Goal: Task Accomplishment & Management: Complete application form

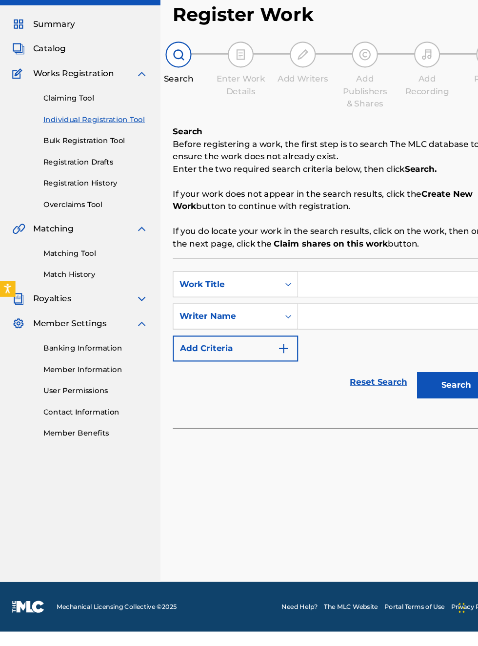
scroll to position [3, 0]
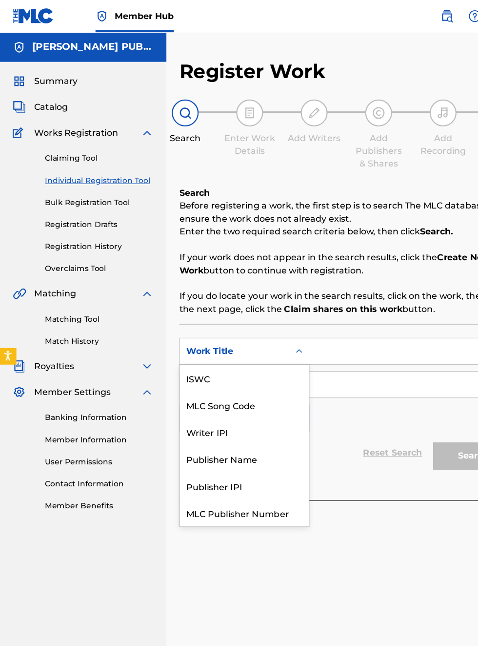
click at [217, 428] on div "Publisher IPI" at bounding box center [221, 440] width 117 height 24
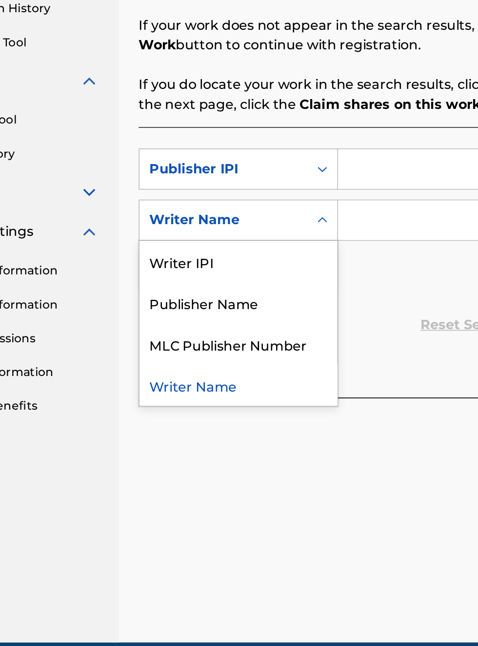
scroll to position [219, 81]
click at [231, 400] on div "Publisher Name" at bounding box center [221, 398] width 117 height 24
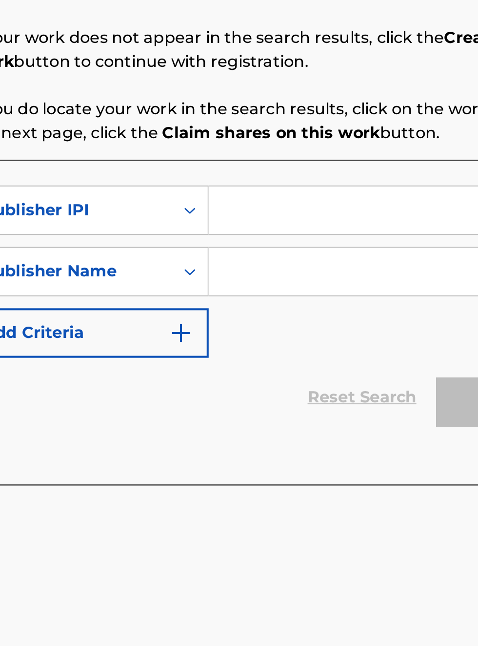
scroll to position [215, 178]
click at [305, 323] on input "Search Form" at bounding box center [373, 318] width 185 height 23
click at [307, 315] on input "Search Form" at bounding box center [373, 318] width 185 height 23
type input "00340604990"
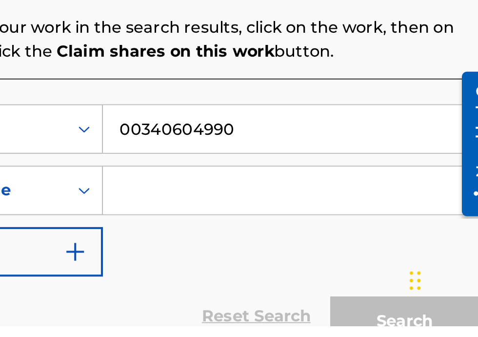
scroll to position [81, 0]
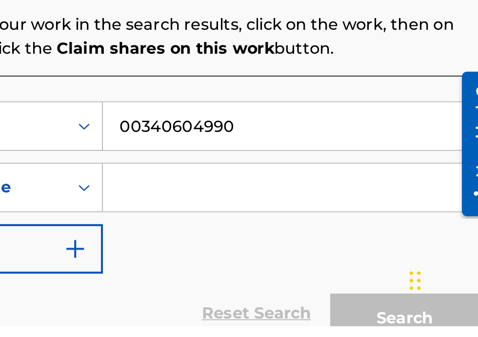
click at [322, 268] on input "Search Form" at bounding box center [373, 268] width 185 height 23
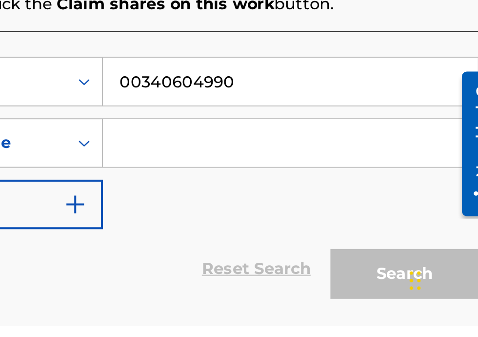
scroll to position [176, 230]
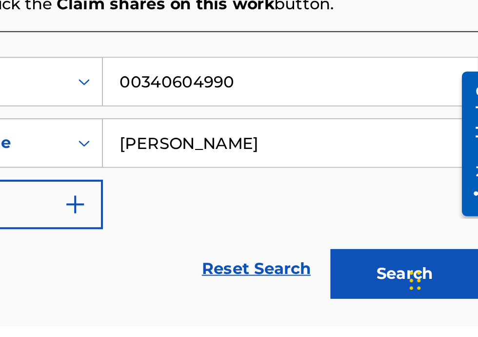
type input "[PERSON_NAME]"
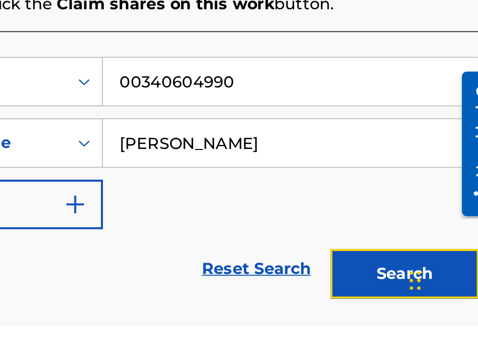
click at [433, 308] on button "Search" at bounding box center [429, 311] width 73 height 24
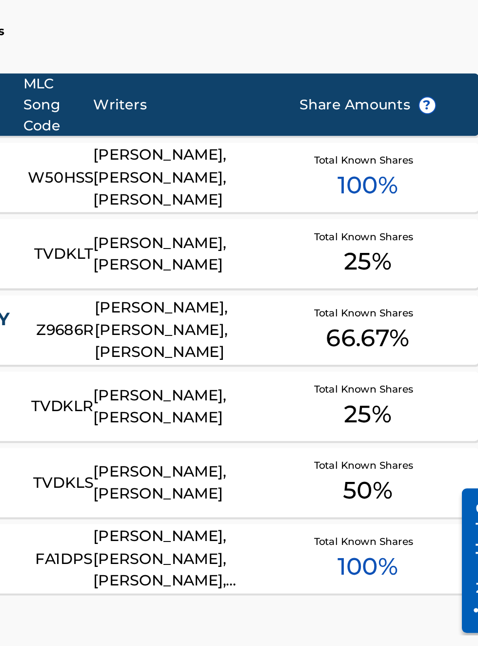
scroll to position [0, 0]
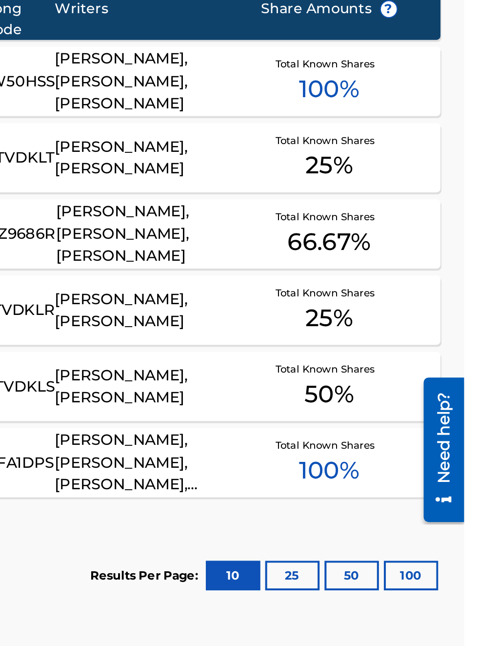
click at [461, 433] on div "THE VITAL SPARK TVDKLR RANDY VANWARMER, BOBBY HAMILTON Total Known Shares 25 %" at bounding box center [315, 425] width 304 height 34
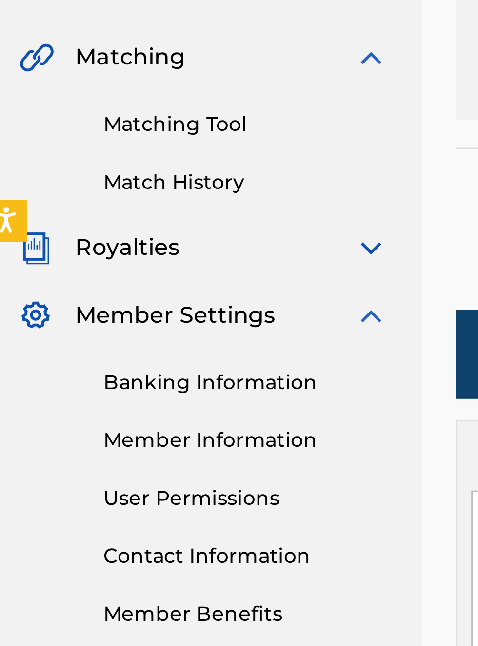
click at [107, 379] on link "Banking Information" at bounding box center [90, 379] width 99 height 10
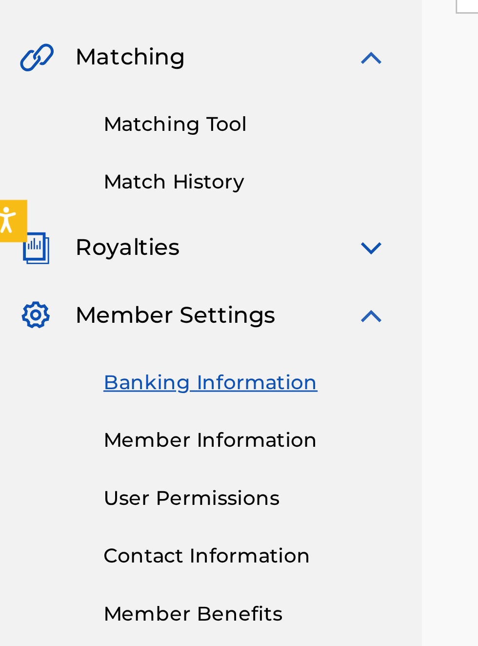
click at [105, 380] on link "Banking Information" at bounding box center [90, 379] width 99 height 10
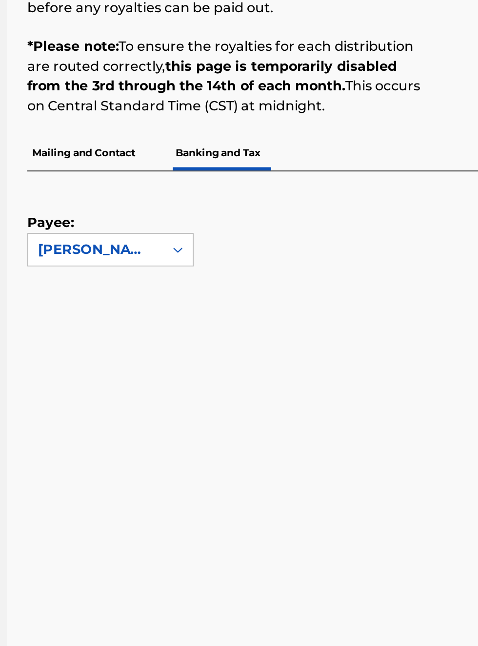
scroll to position [95, 147]
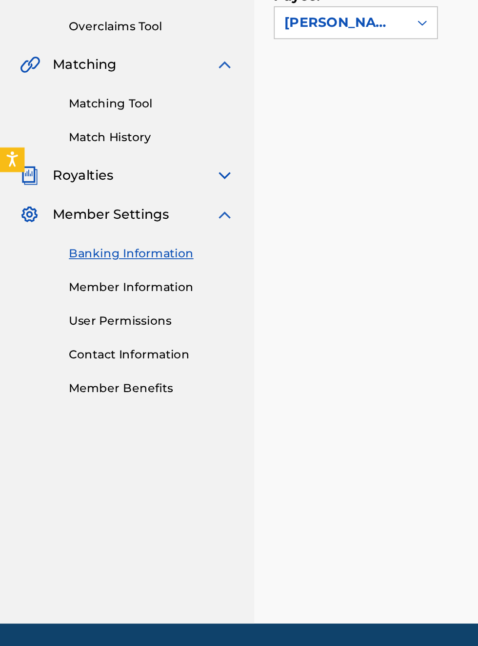
click at [103, 380] on link "Banking Information" at bounding box center [90, 379] width 99 height 10
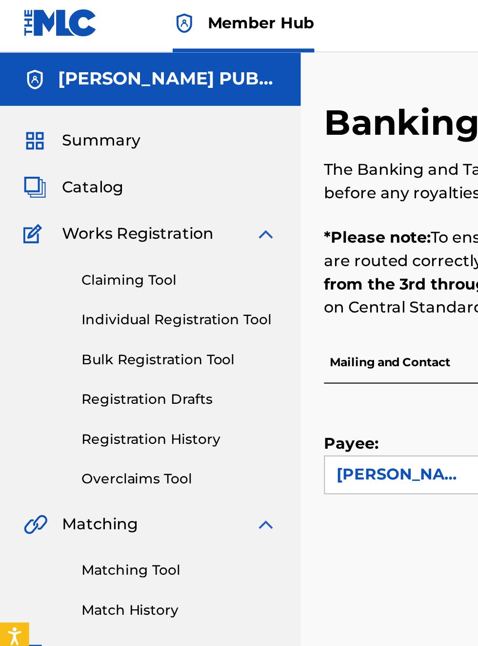
scroll to position [3, 0]
click at [60, 71] on span "Summary" at bounding box center [51, 74] width 40 height 12
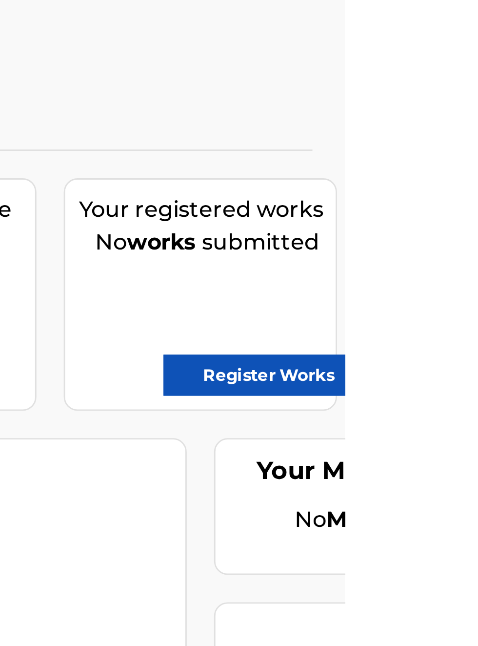
scroll to position [61, 355]
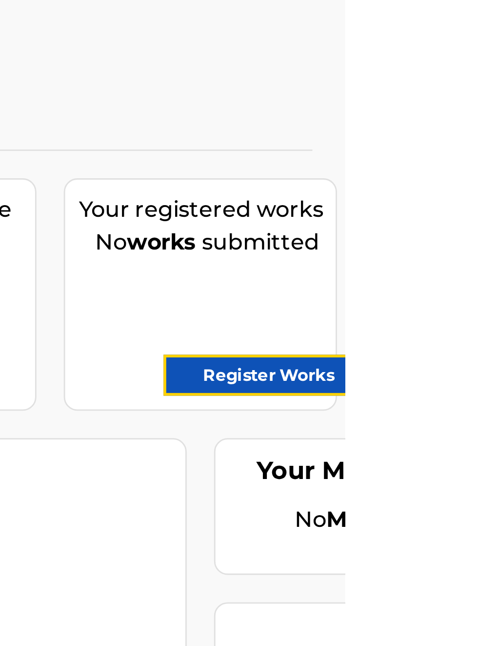
click at [463, 197] on link "Register Works" at bounding box center [450, 194] width 75 height 15
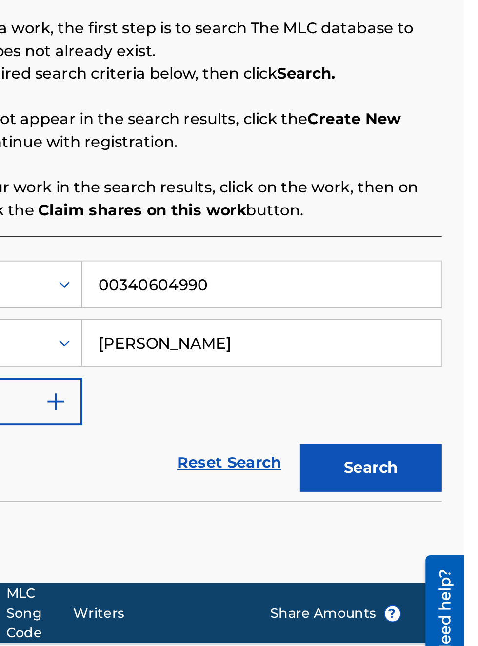
scroll to position [172, 239]
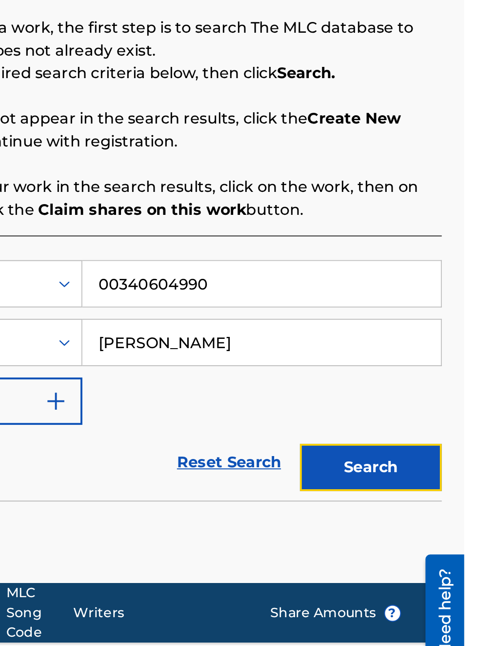
click at [442, 411] on button "Search" at bounding box center [429, 413] width 73 height 24
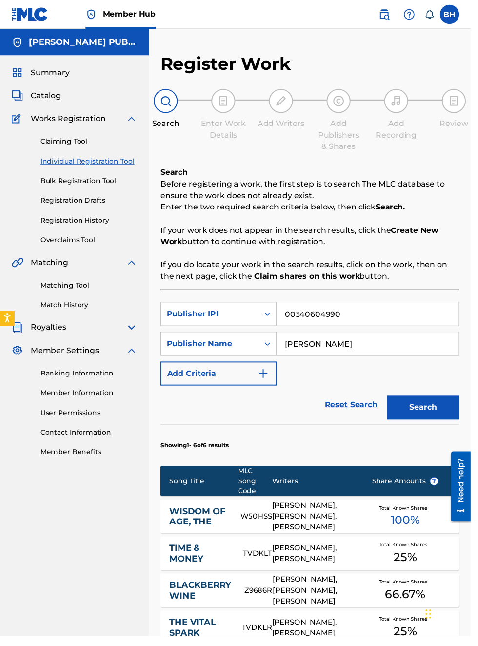
scroll to position [0, 0]
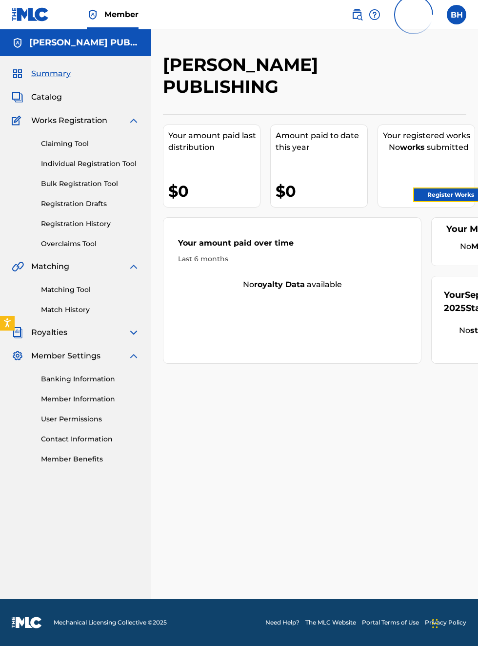
click at [474, 195] on link "Register Works" at bounding box center [450, 194] width 75 height 15
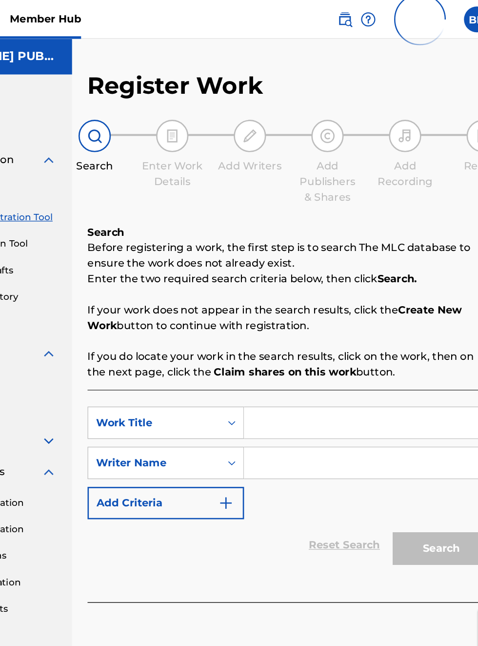
scroll to position [79, 151]
click at [312, 314] on input "Search Form" at bounding box center [373, 318] width 185 height 23
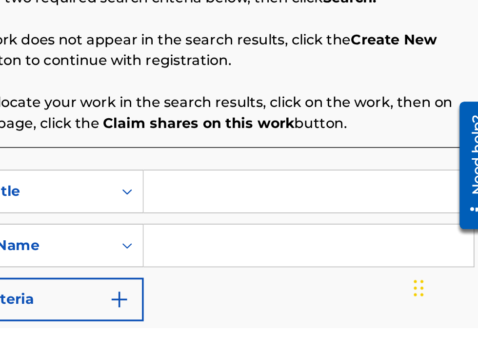
scroll to position [153, 200]
click at [323, 257] on input "Search Form" at bounding box center [373, 259] width 185 height 23
click at [300, 255] on input "Search Form" at bounding box center [373, 259] width 185 height 23
click at [301, 262] on input "Search Form" at bounding box center [373, 259] width 185 height 23
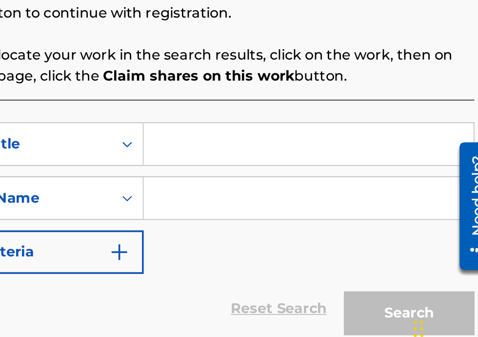
scroll to position [130, 200]
click at [301, 211] on input "Search Form" at bounding box center [373, 210] width 185 height 23
click at [305, 210] on input "Search Form" at bounding box center [373, 210] width 185 height 23
click at [350, 213] on input "Search Form" at bounding box center [373, 210] width 185 height 23
click at [367, 215] on input "Search Form" at bounding box center [373, 210] width 185 height 23
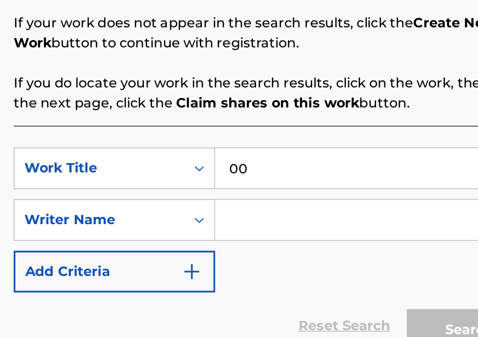
scroll to position [112, 155]
type input "00"
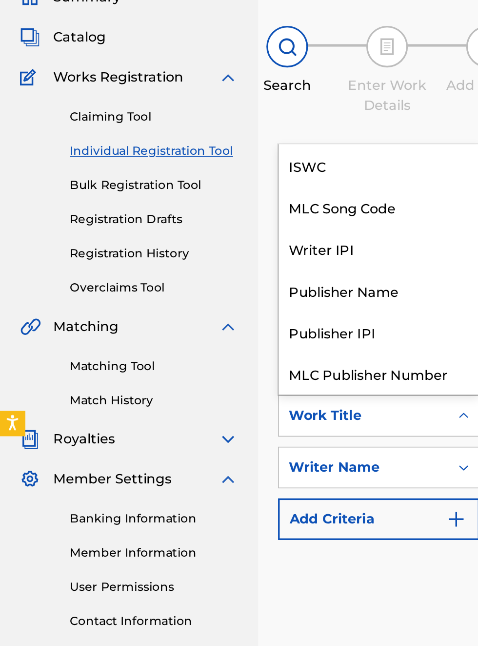
scroll to position [24, 0]
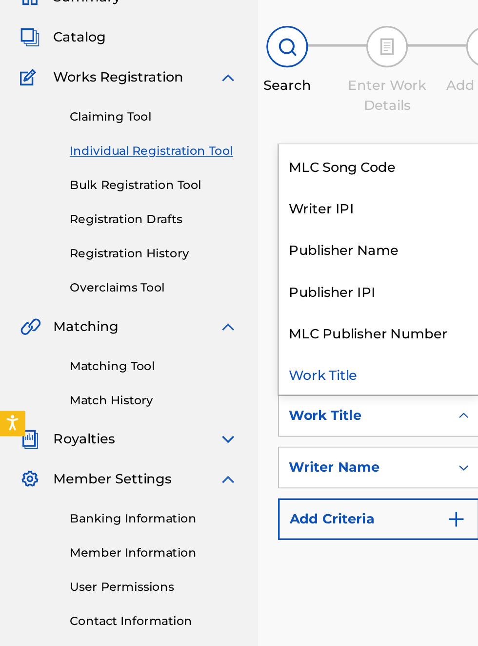
click at [219, 233] on div "Publisher IPI" at bounding box center [221, 245] width 117 height 24
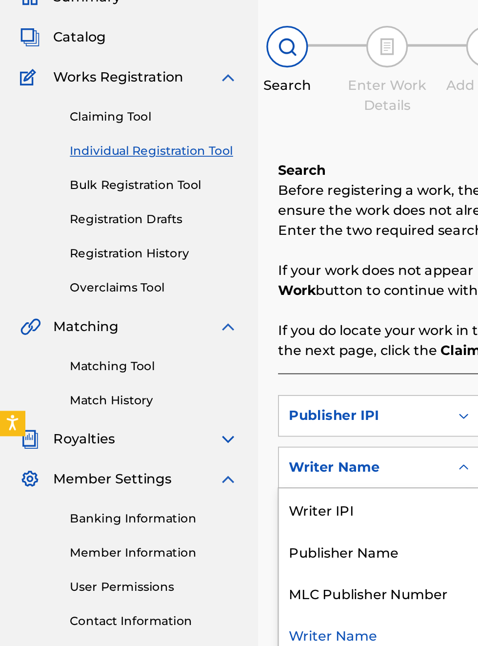
click at [226, 386] on div "Publisher Name" at bounding box center [221, 398] width 117 height 24
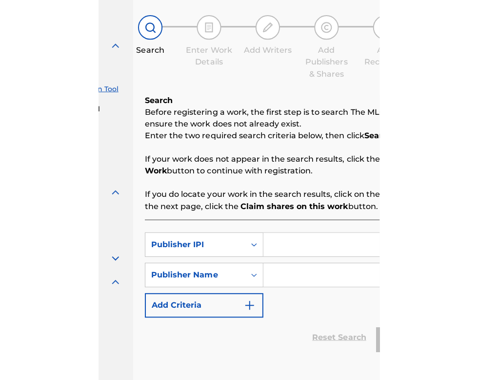
scroll to position [75, 117]
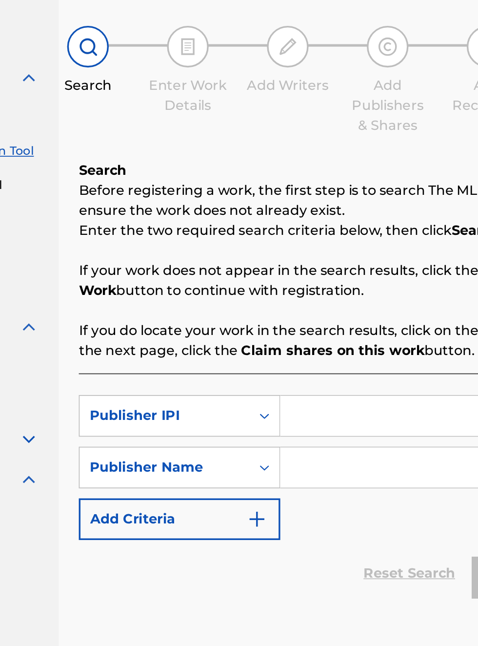
click at [309, 307] on input "Search Form" at bounding box center [373, 318] width 185 height 23
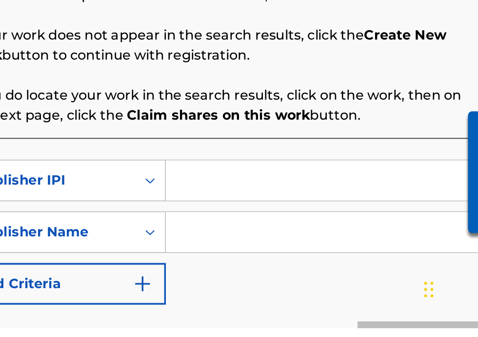
scroll to position [0, 0]
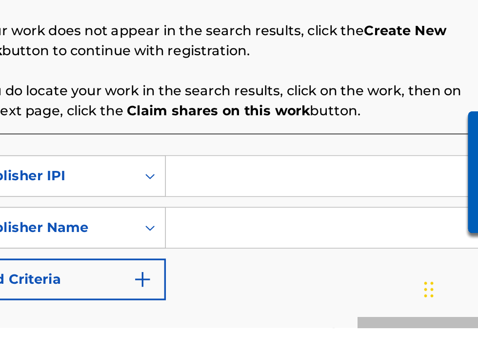
click at [313, 250] on input "Search Form" at bounding box center [373, 247] width 185 height 23
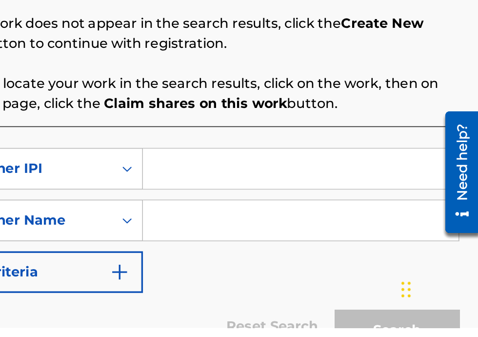
click at [309, 246] on input "Search Form" at bounding box center [373, 243] width 185 height 23
type input "00340604990"
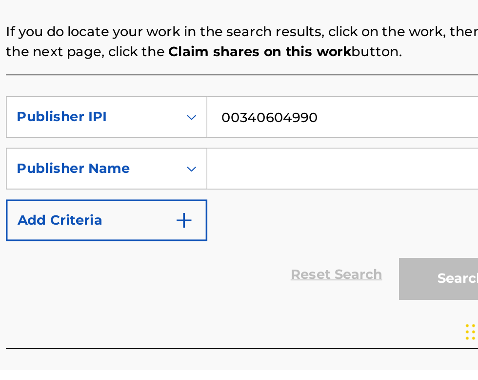
click at [335, 284] on div "SearchWithCriteria4165403d-80ac-4895-8ab0-25ba3c741b27 Publisher IPI 0034060499…" at bounding box center [315, 261] width 304 height 85
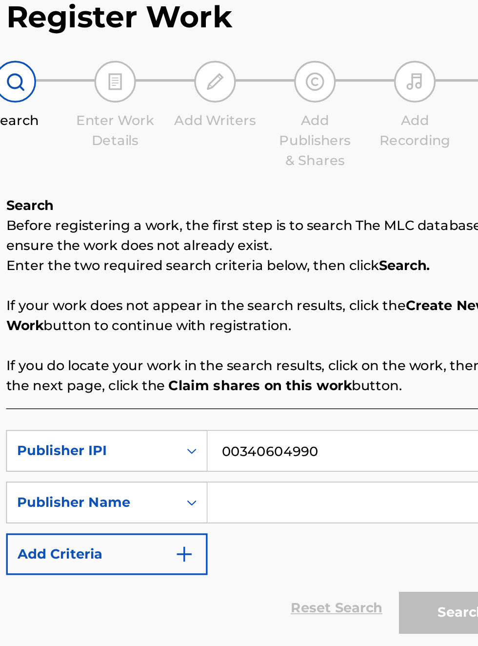
click at [314, 181] on p "Before registering a work, the first step is to search The MLC database to ensu…" at bounding box center [315, 192] width 304 height 23
click at [318, 337] on input "Search Form" at bounding box center [373, 348] width 185 height 23
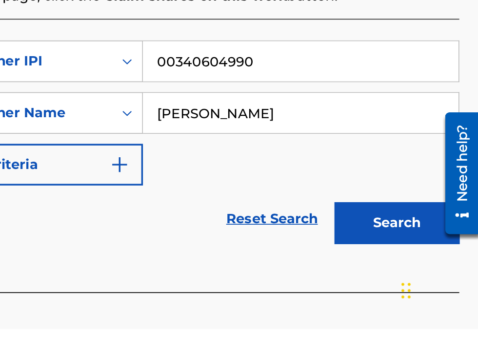
type input "[PERSON_NAME]"
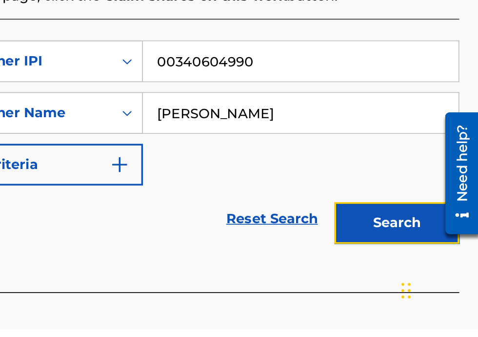
click at [449, 282] on button "Search" at bounding box center [429, 275] width 73 height 24
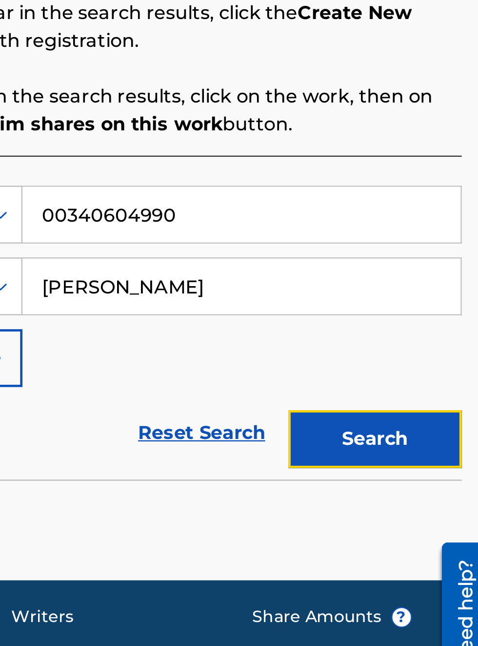
click at [435, 414] on button "Search" at bounding box center [429, 413] width 73 height 24
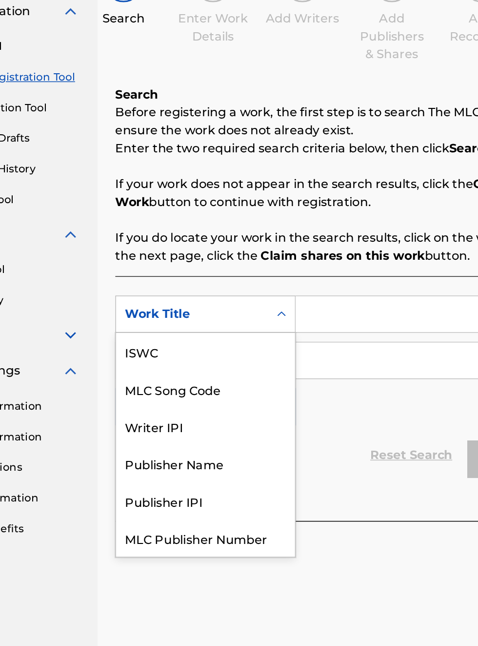
scroll to position [24, 0]
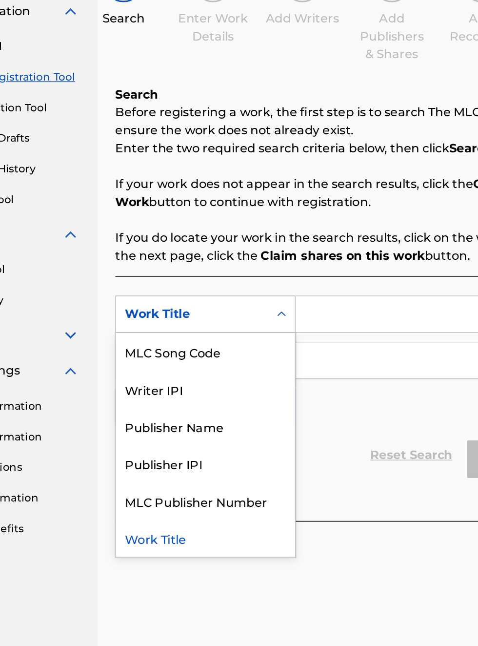
click at [215, 417] on div "Publisher IPI" at bounding box center [221, 416] width 117 height 24
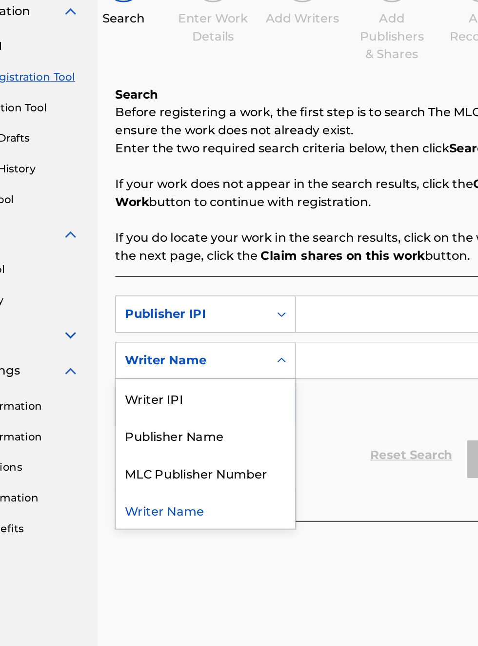
click at [215, 394] on div "Publisher Name" at bounding box center [221, 398] width 117 height 24
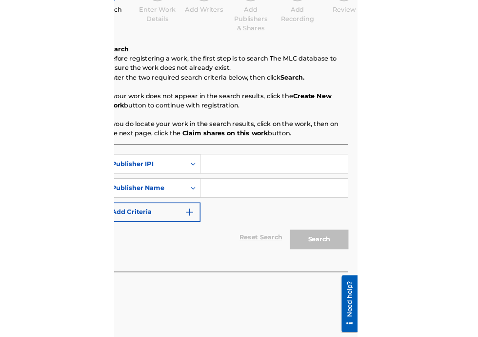
scroll to position [113, 172]
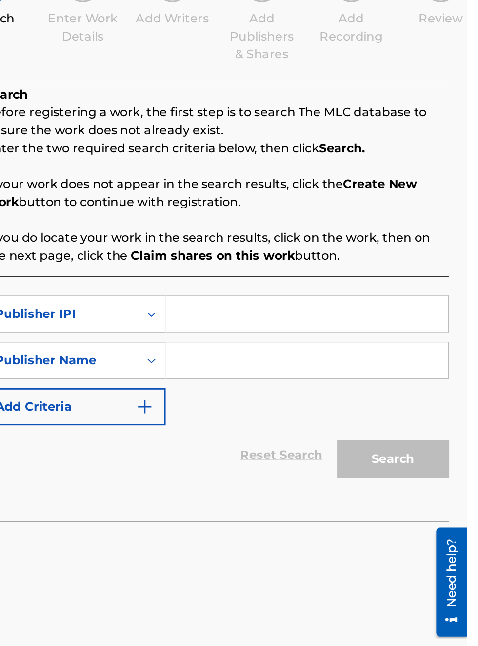
click at [323, 318] on input "Search Form" at bounding box center [373, 318] width 185 height 23
type input "00340604990"
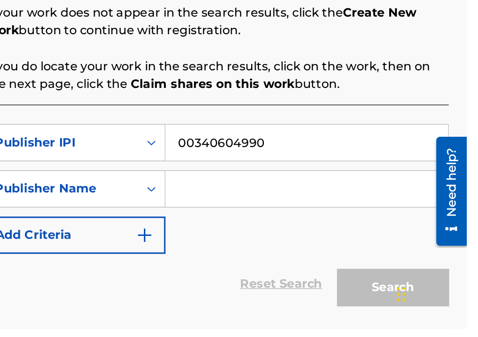
scroll to position [111, 0]
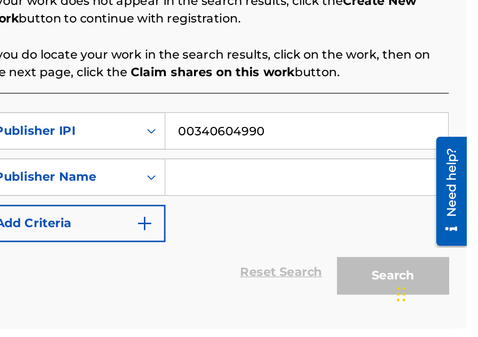
click at [339, 242] on input "Search Form" at bounding box center [373, 237] width 185 height 23
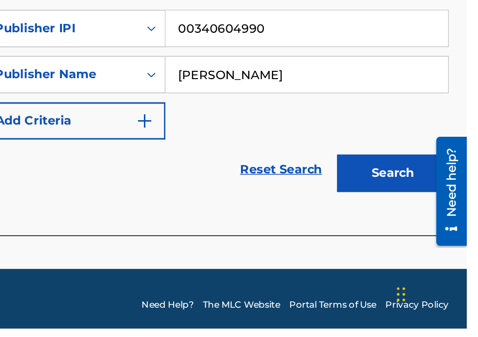
scroll to position [181, 0]
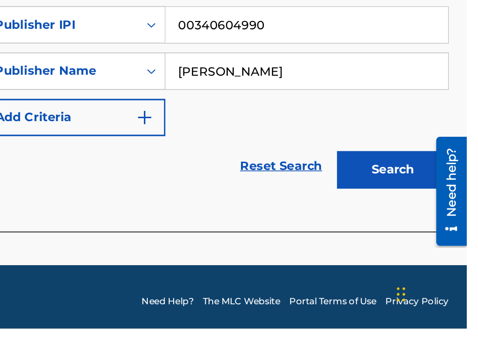
type input "[PERSON_NAME]"
click at [443, 236] on button "Search" at bounding box center [429, 233] width 73 height 24
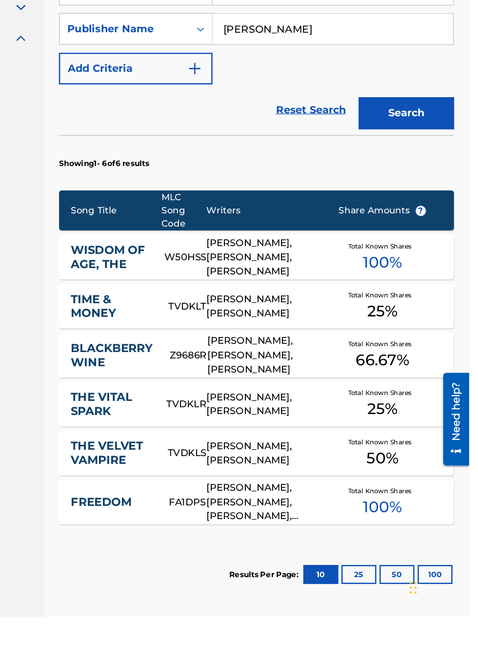
scroll to position [0, 0]
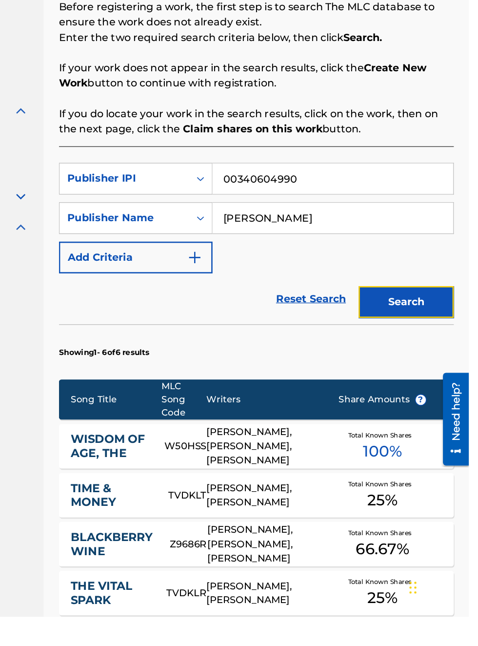
click at [443, 413] on button "Search" at bounding box center [429, 404] width 73 height 24
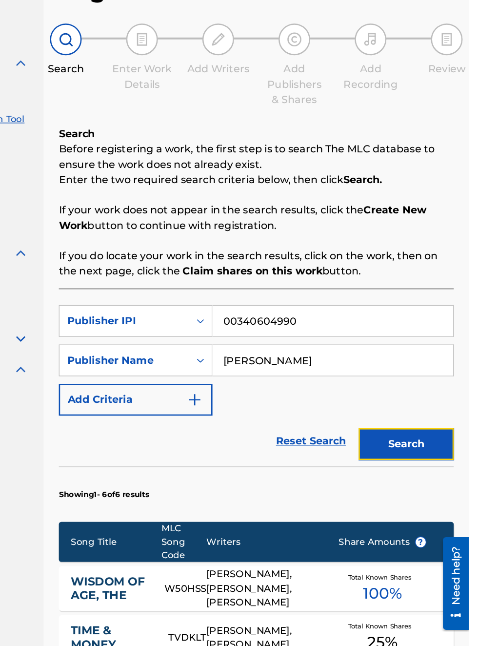
click at [440, 387] on button "Search" at bounding box center [429, 387] width 73 height 24
